Goal: Transaction & Acquisition: Purchase product/service

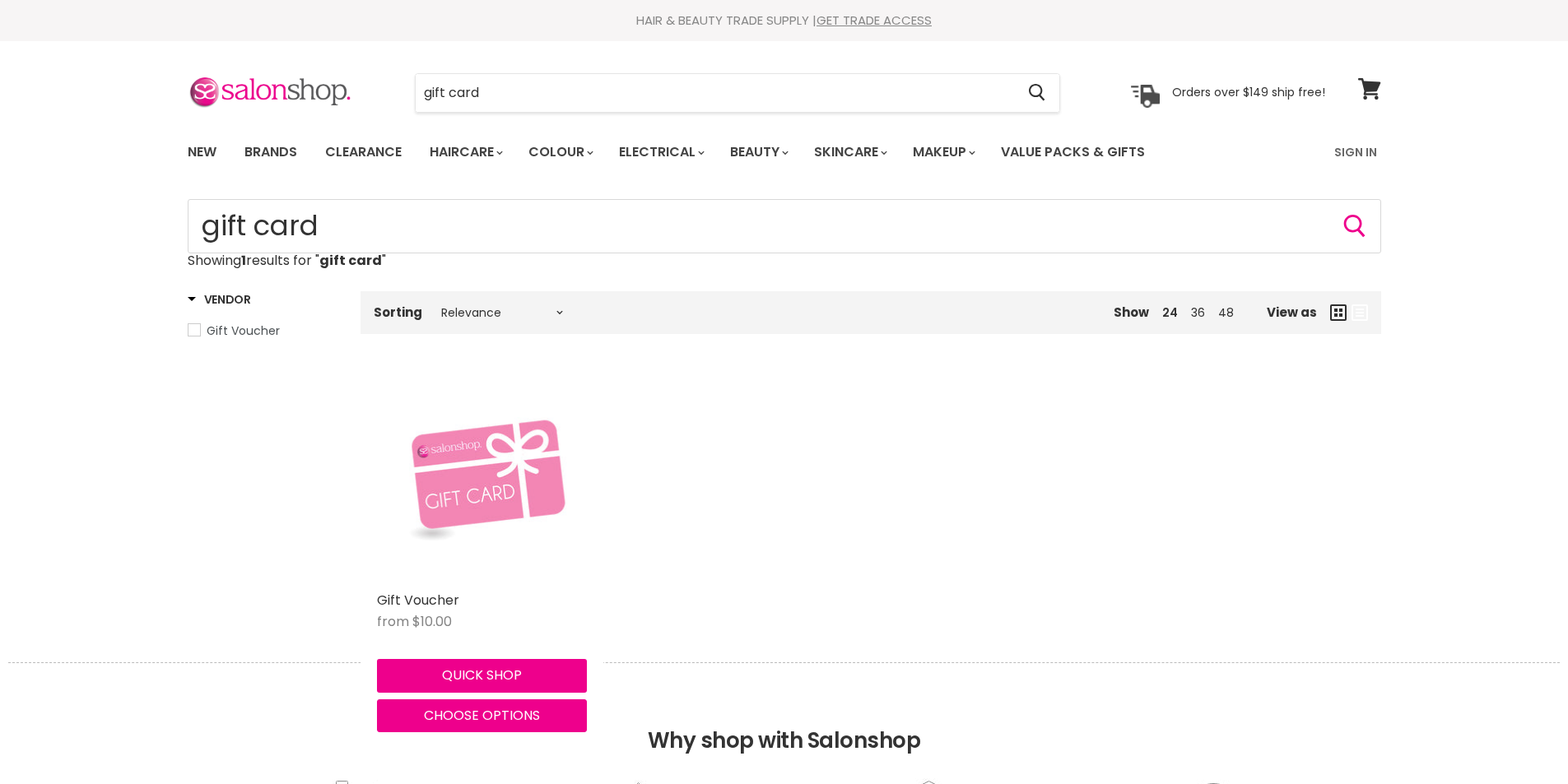
click at [448, 477] on div "Main content" at bounding box center [481, 479] width 210 height 210
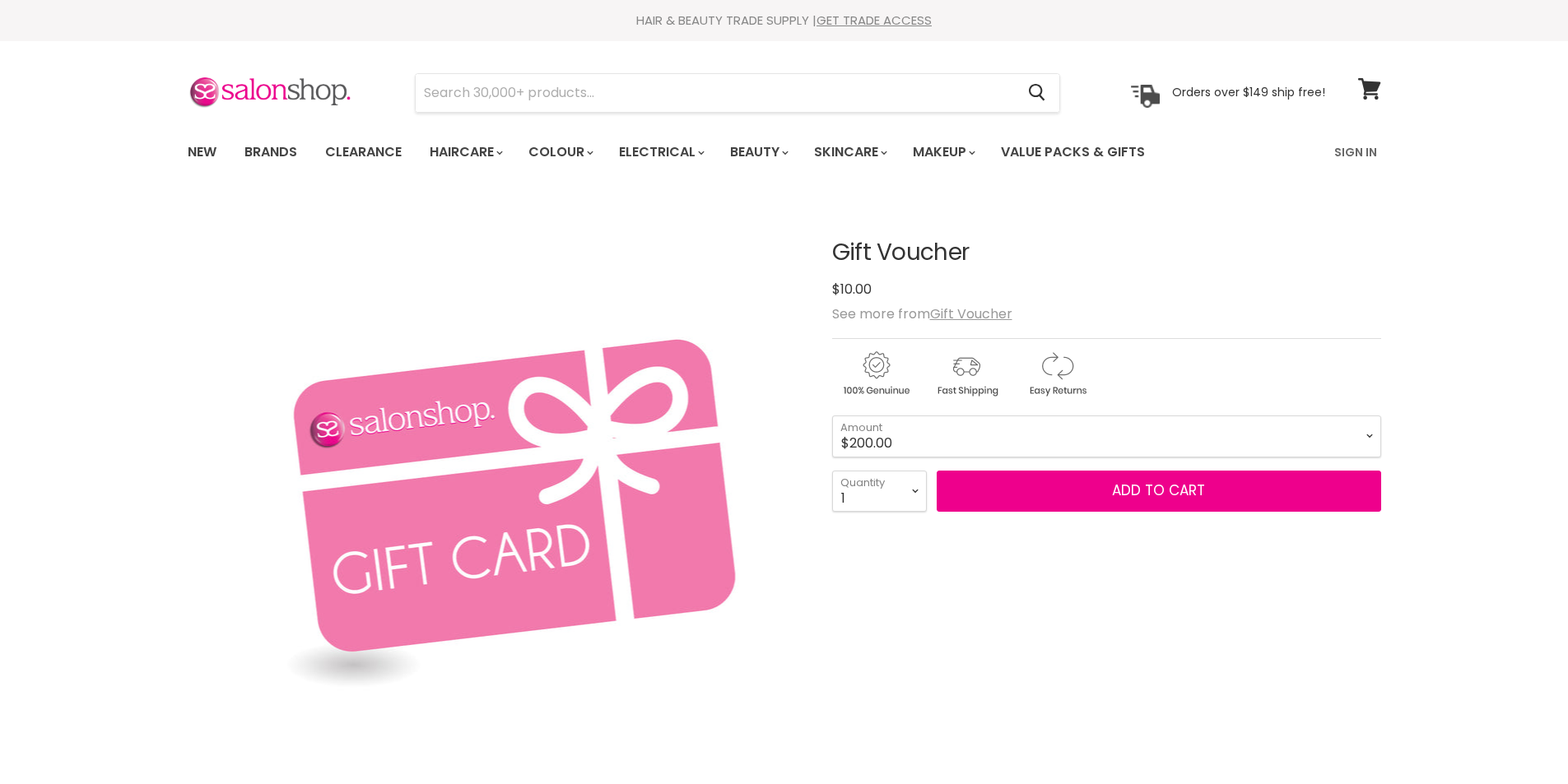
select select "$200.00"
select select "4"
click at [832, 471] on select "1 2 3 4 5 6 7 8 9 10+" at bounding box center [880, 491] width 95 height 42
type input "4"
click at [1047, 493] on button "Add to cart" at bounding box center [1158, 491] width 444 height 42
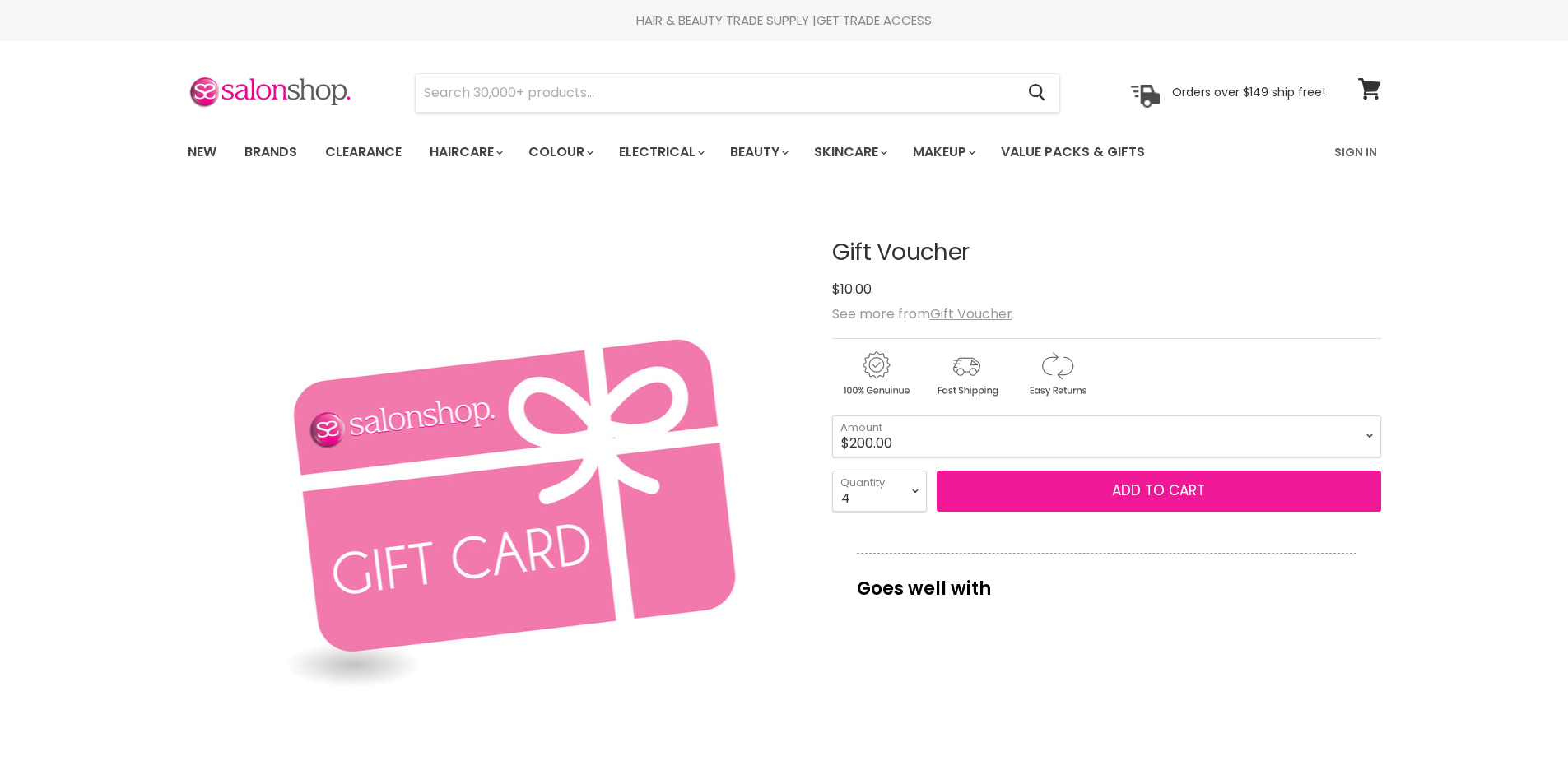
click at [1043, 499] on button "Add to cart" at bounding box center [1158, 491] width 444 height 42
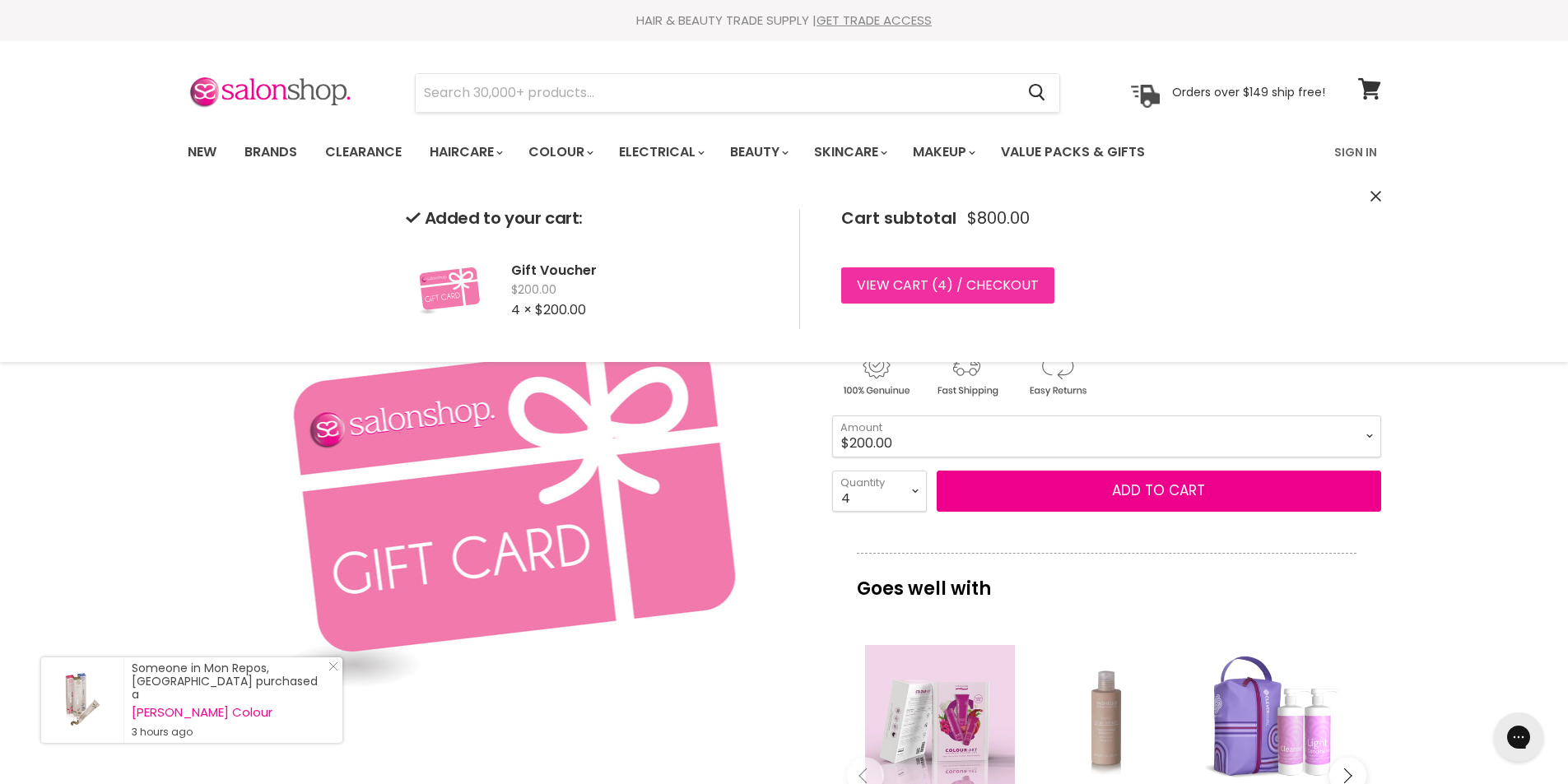
click at [1025, 285] on link "View cart ( 4 ) / Checkout" at bounding box center [948, 286] width 214 height 37
